Goal: Information Seeking & Learning: Find specific page/section

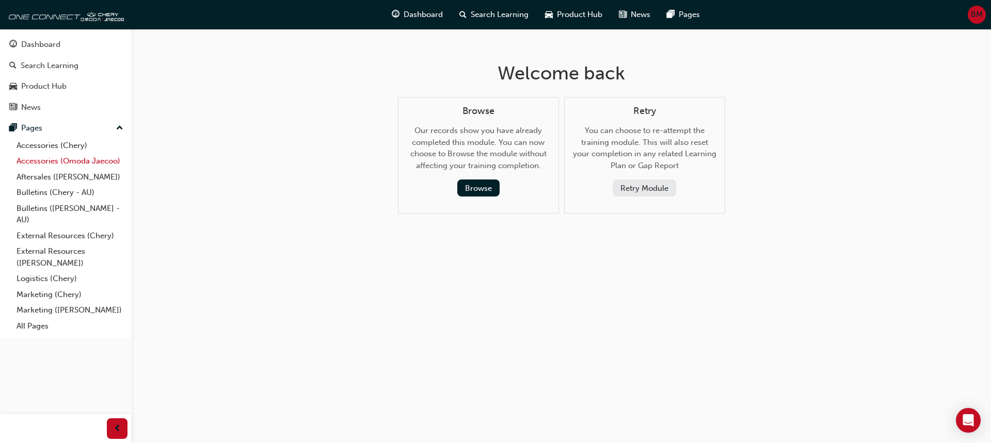
click at [95, 162] on link "Accessories (Omoda Jaecoo)" at bounding box center [69, 161] width 115 height 16
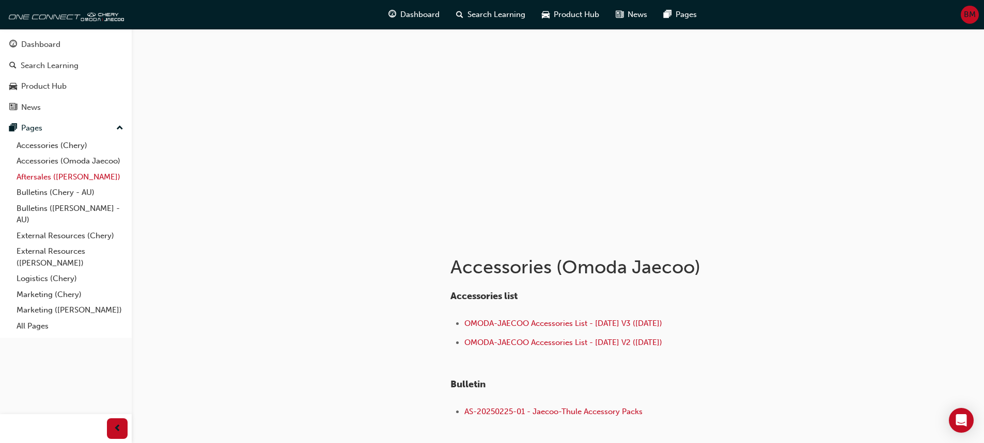
click at [94, 177] on link "Aftersales ([PERSON_NAME])" at bounding box center [69, 177] width 115 height 16
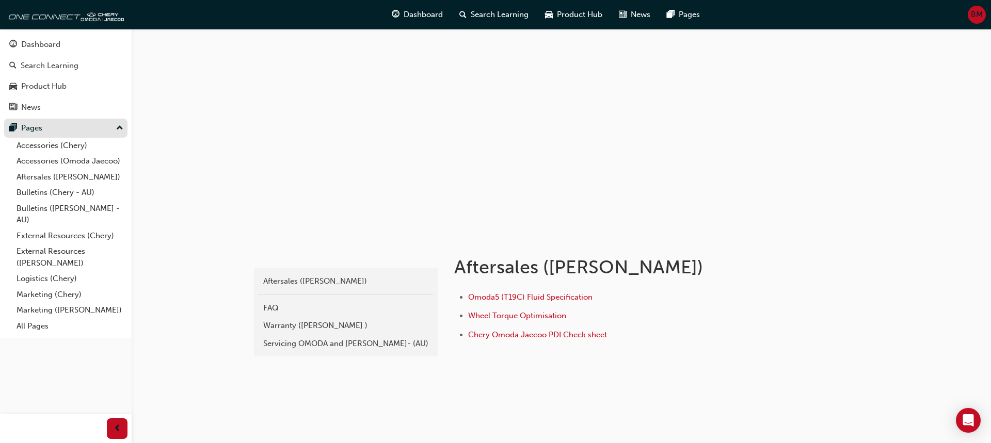
click at [61, 132] on div "Pages" at bounding box center [65, 128] width 113 height 13
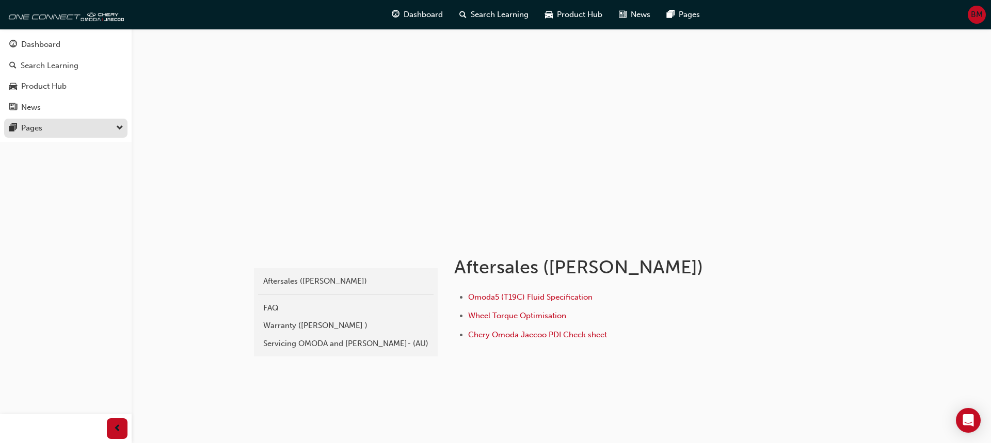
click at [34, 124] on div "Pages" at bounding box center [31, 128] width 21 height 12
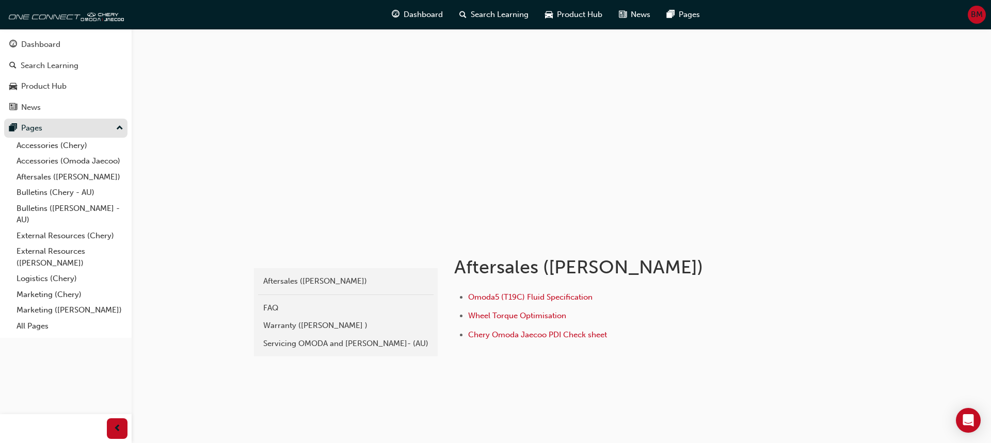
click at [34, 124] on div "Pages" at bounding box center [31, 128] width 21 height 12
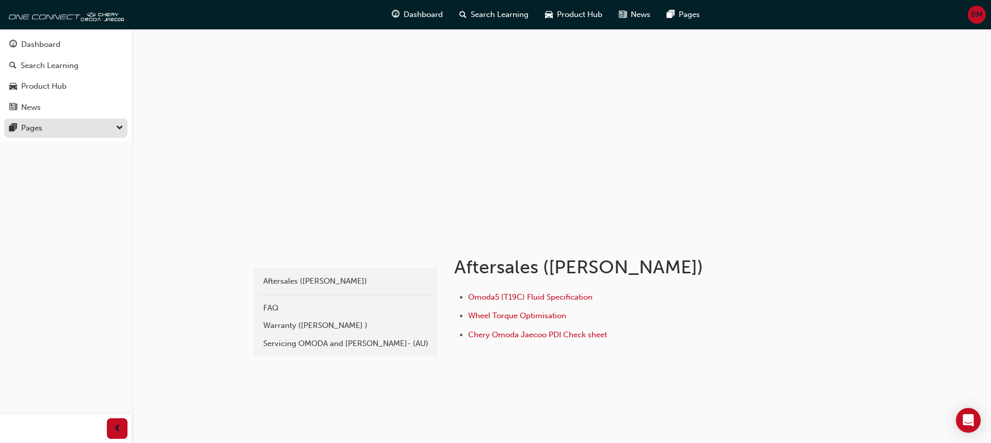
click at [34, 124] on div "Pages" at bounding box center [31, 128] width 21 height 12
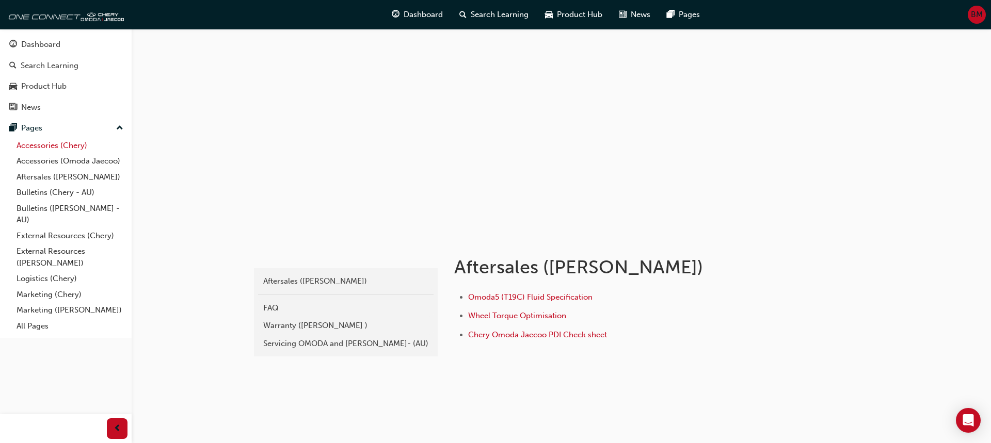
click at [38, 145] on link "Accessories (Chery)" at bounding box center [69, 146] width 115 height 16
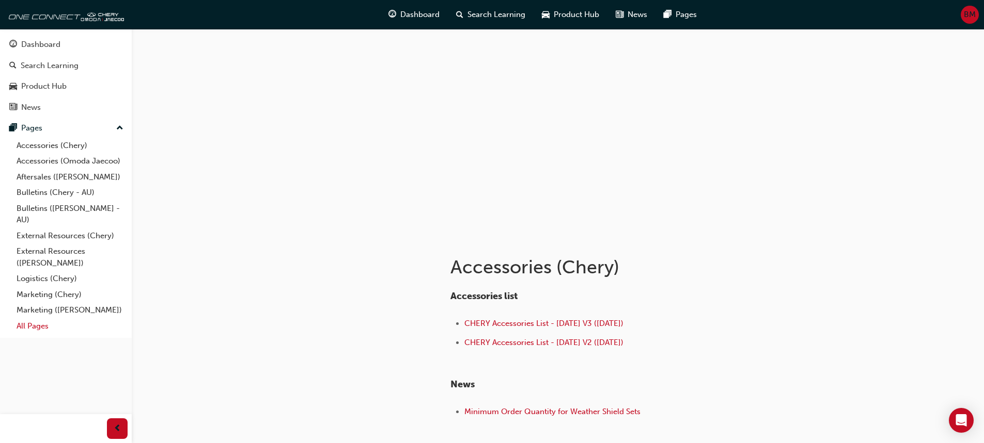
click at [51, 320] on link "All Pages" at bounding box center [69, 327] width 115 height 16
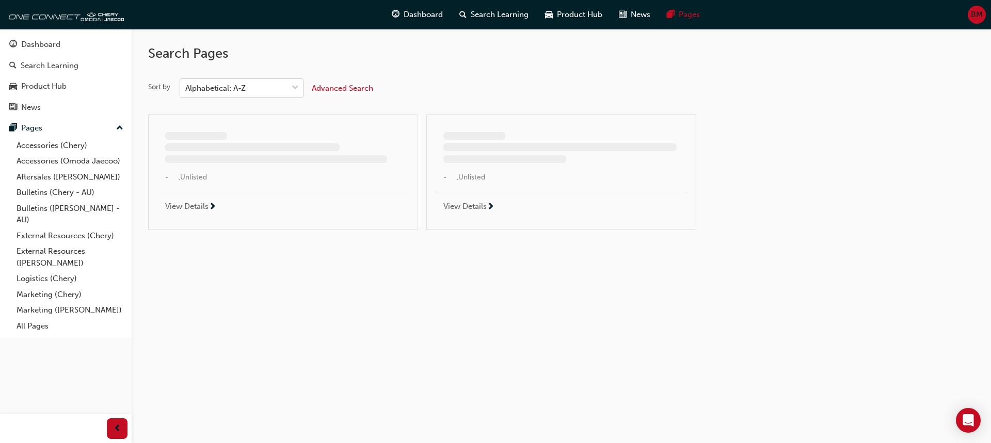
click at [233, 90] on div "Alphabetical: A-Z" at bounding box center [215, 89] width 60 height 12
click at [186, 90] on input "Sort by Alphabetical: A-Z" at bounding box center [185, 88] width 1 height 9
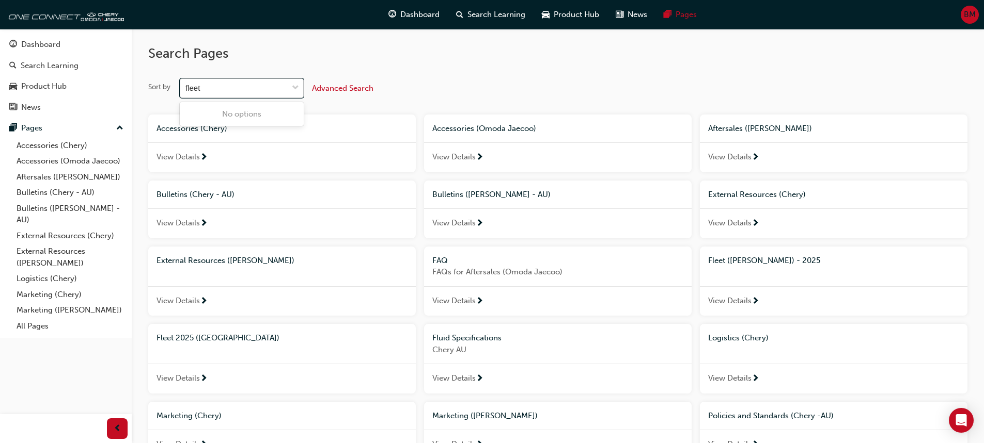
type input "fleet"
click at [335, 90] on span "Advanced Search" at bounding box center [342, 88] width 61 height 9
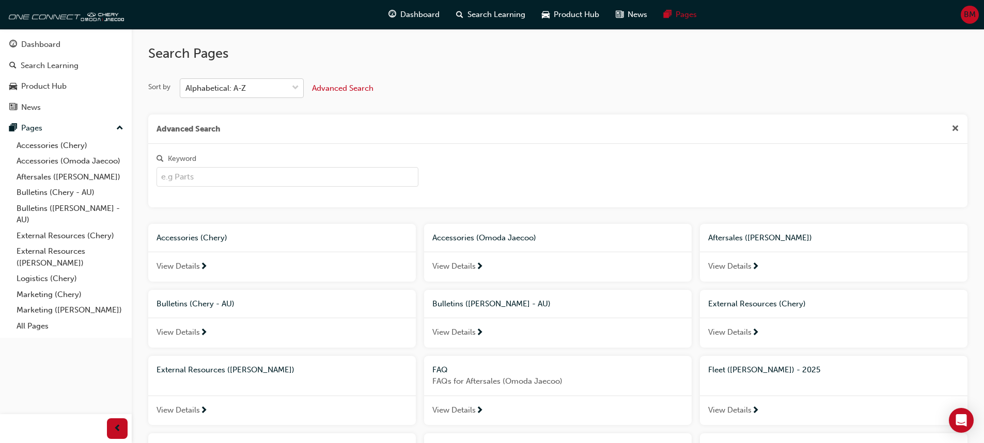
click at [210, 170] on input "Keyword" at bounding box center [287, 177] width 262 height 20
type input "fleet"
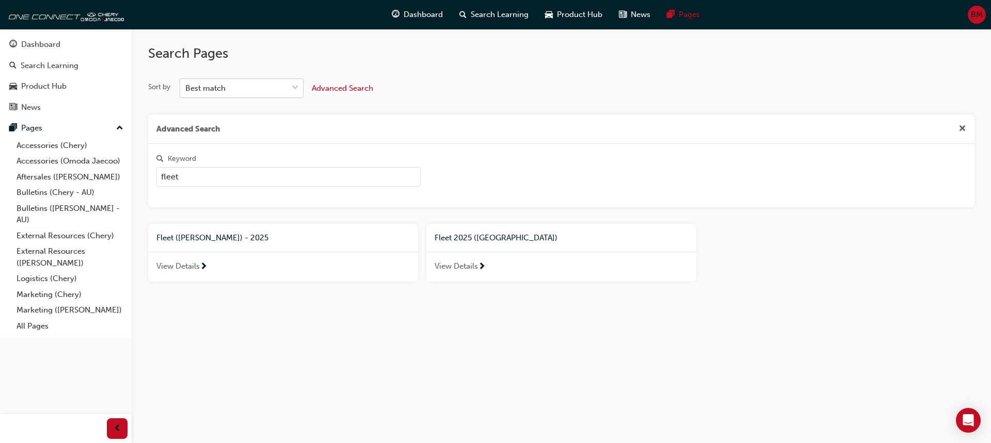
click at [214, 269] on div "View Details" at bounding box center [283, 267] width 270 height 30
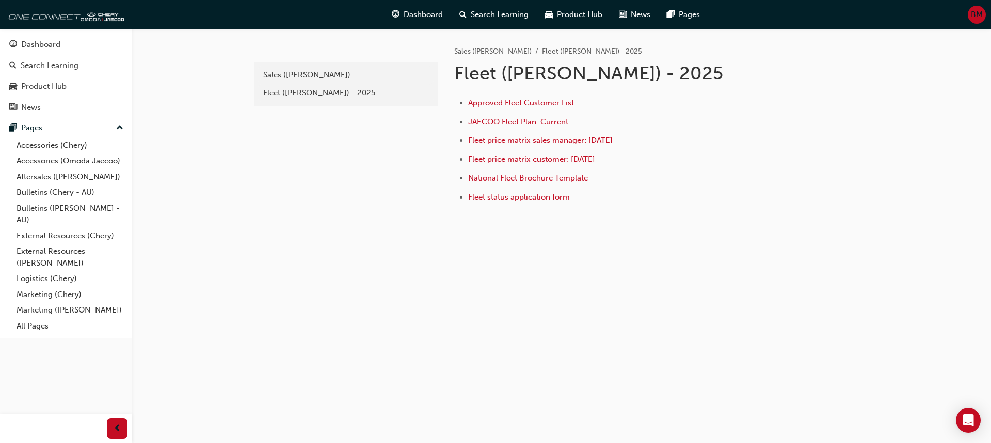
click at [522, 125] on span "JAECOO Fleet Plan: Current" at bounding box center [518, 121] width 100 height 9
click at [514, 101] on span "Approved Fleet Customer List" at bounding box center [521, 102] width 106 height 9
click at [527, 142] on span "Fleet price matrix sales manager: [DATE]" at bounding box center [540, 140] width 145 height 9
